Goal: Task Accomplishment & Management: Complete application form

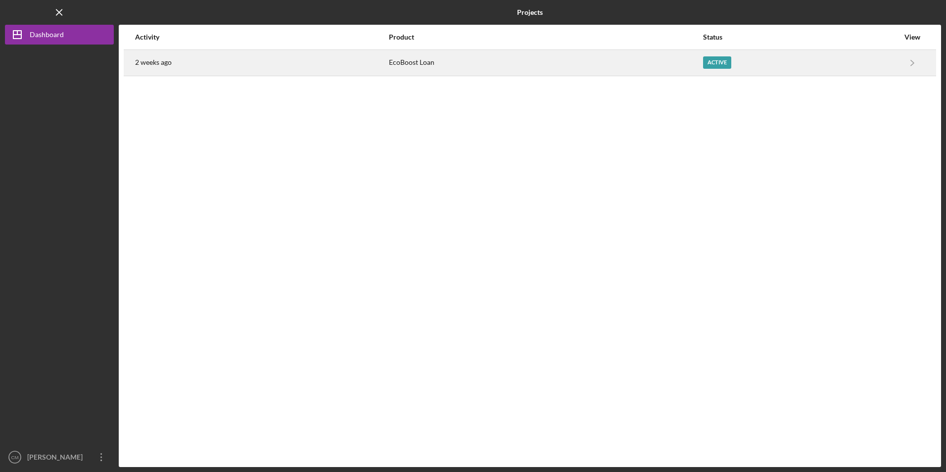
click at [384, 61] on div "2 weeks ago" at bounding box center [261, 62] width 253 height 25
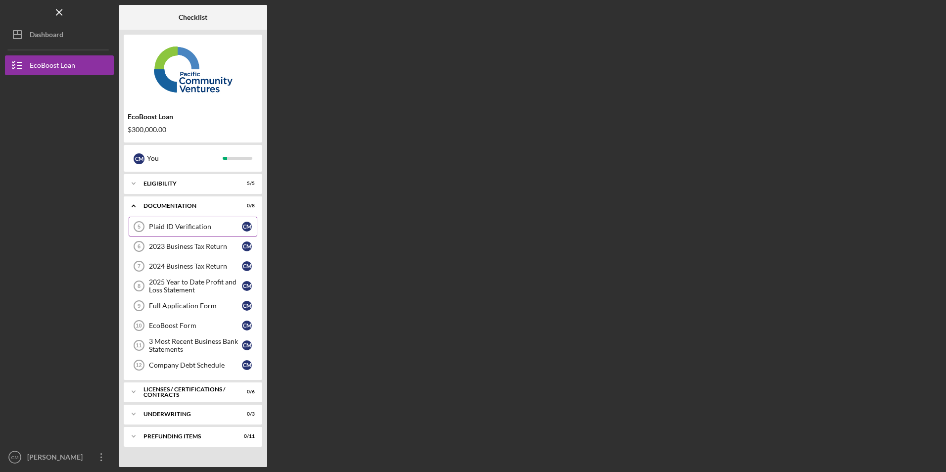
click at [172, 224] on div "Plaid ID Verification" at bounding box center [195, 227] width 93 height 8
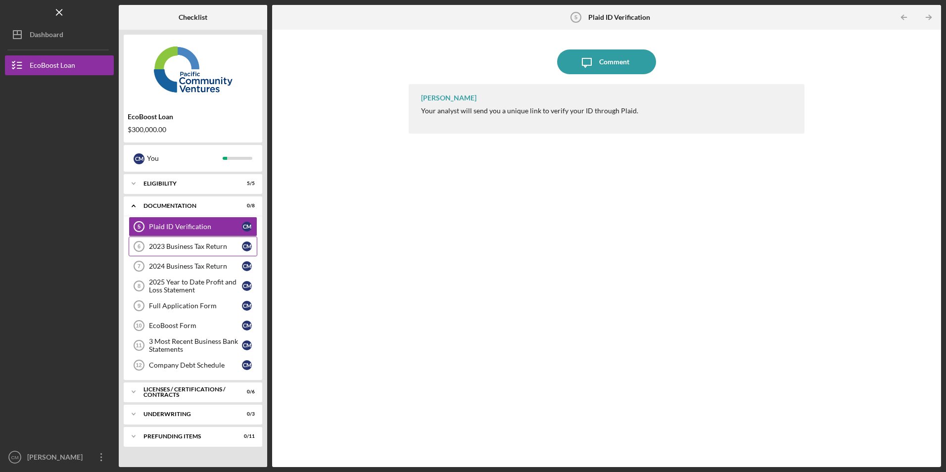
click at [186, 245] on div "2023 Business Tax Return" at bounding box center [195, 247] width 93 height 8
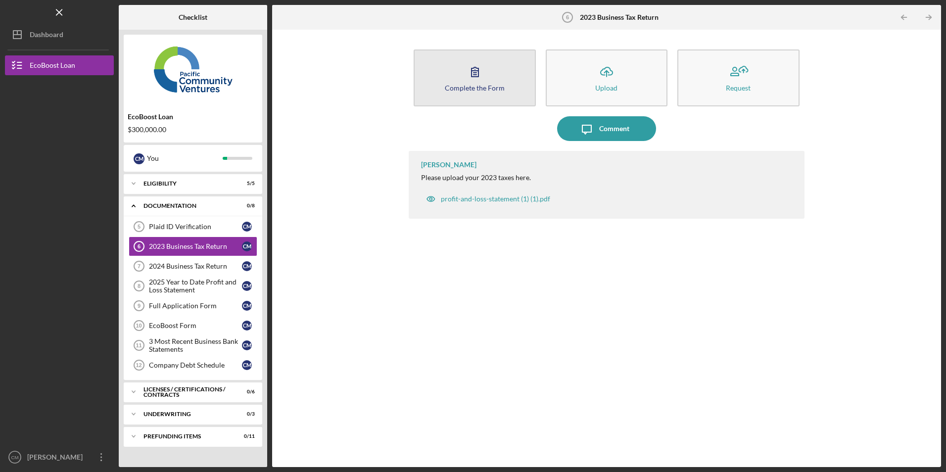
click at [493, 88] on div "Complete the Form" at bounding box center [475, 87] width 60 height 7
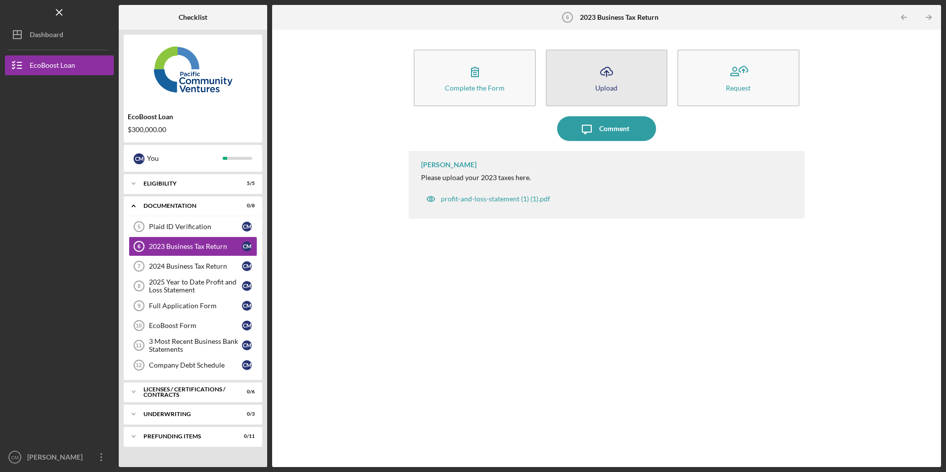
click at [595, 79] on icon "Icon/Upload" at bounding box center [606, 71] width 25 height 25
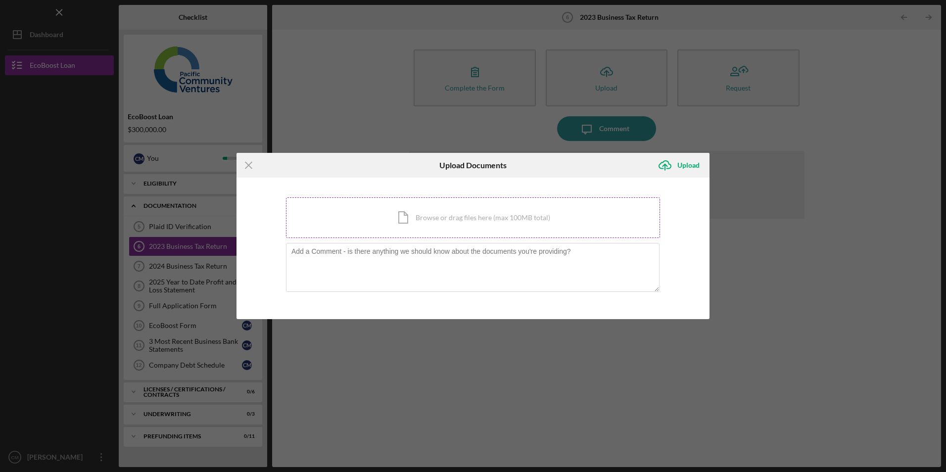
click at [362, 210] on div "Icon/Document Browse or drag files here (max 100MB total) Tap to choose files o…" at bounding box center [473, 217] width 374 height 41
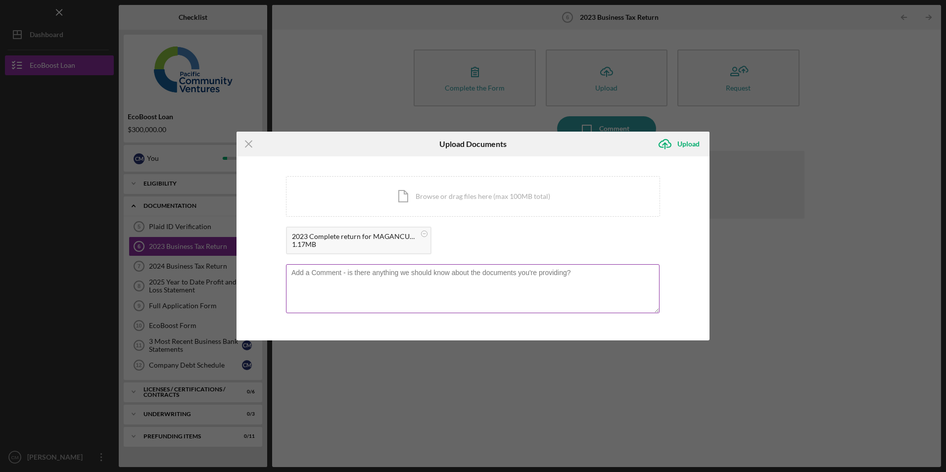
click at [429, 286] on textarea at bounding box center [473, 288] width 374 height 49
type textarea "password is [SECURITY_DATA]"
click at [684, 145] on div "Upload" at bounding box center [689, 144] width 22 height 20
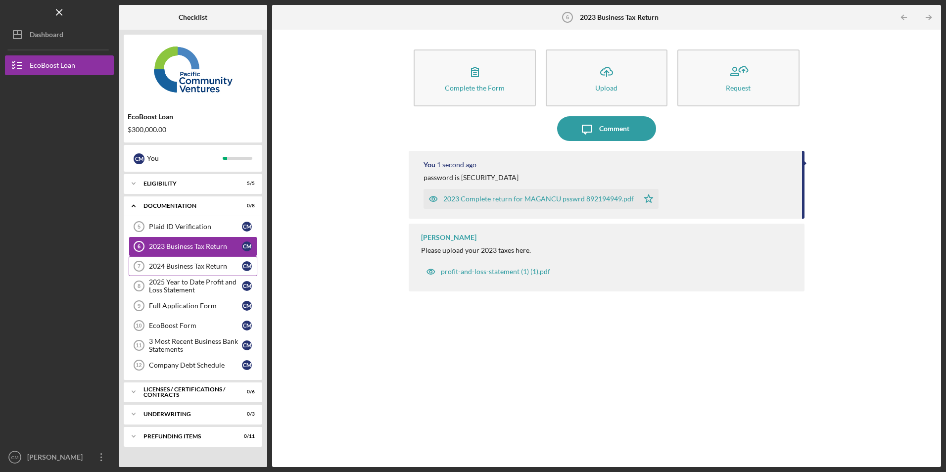
click at [184, 262] on div "2024 Business Tax Return" at bounding box center [195, 266] width 93 height 8
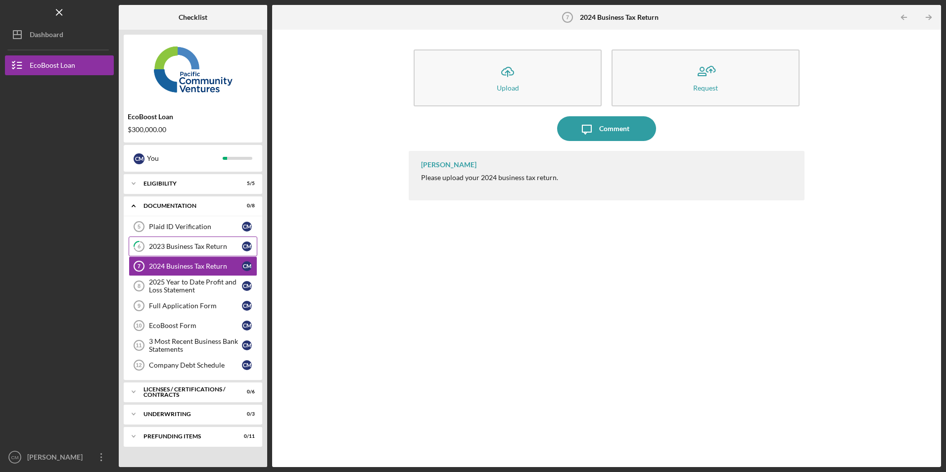
click at [181, 249] on div "2023 Business Tax Return" at bounding box center [195, 247] width 93 height 8
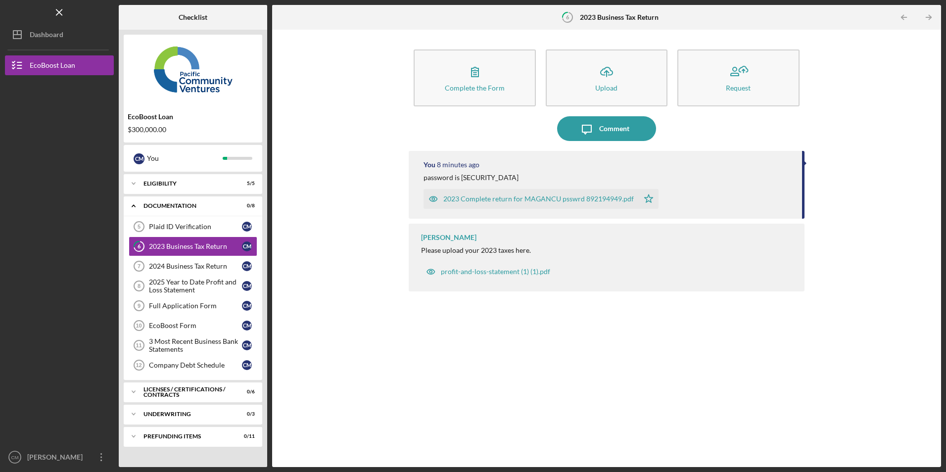
click at [507, 165] on div "You 8 minutes ago" at bounding box center [608, 165] width 368 height 8
click at [590, 131] on icon "Icon/Message" at bounding box center [587, 128] width 25 height 25
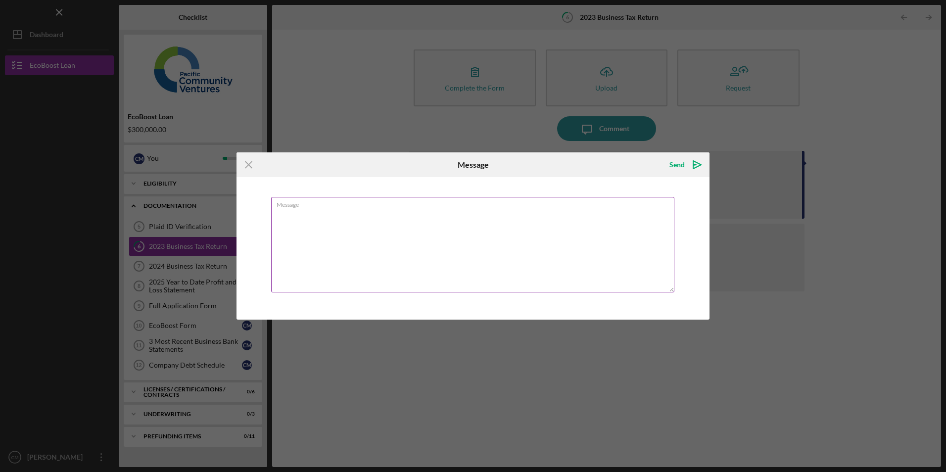
click at [452, 235] on textarea "Message" at bounding box center [472, 245] width 403 height 96
type textarea "apologize the password is [SECURITY_DATA]"
click at [680, 167] on div "Send" at bounding box center [677, 165] width 15 height 20
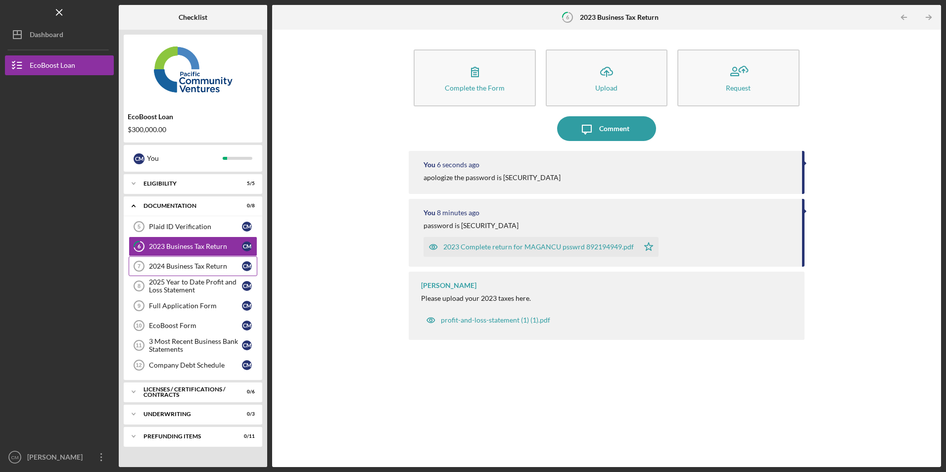
click at [167, 258] on link "2024 Business Tax Return 7 2024 Business Tax Return C M" at bounding box center [193, 266] width 129 height 20
